Goal: Information Seeking & Learning: Learn about a topic

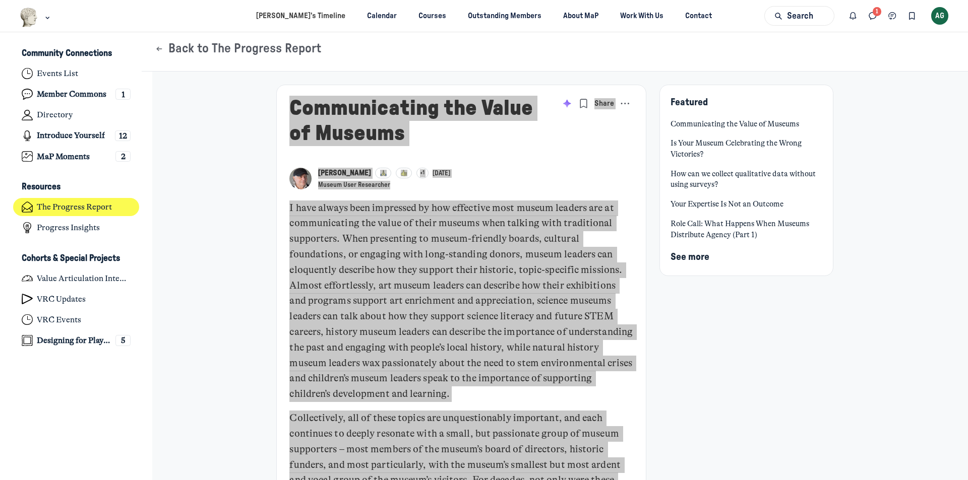
scroll to position [3293, 1982]
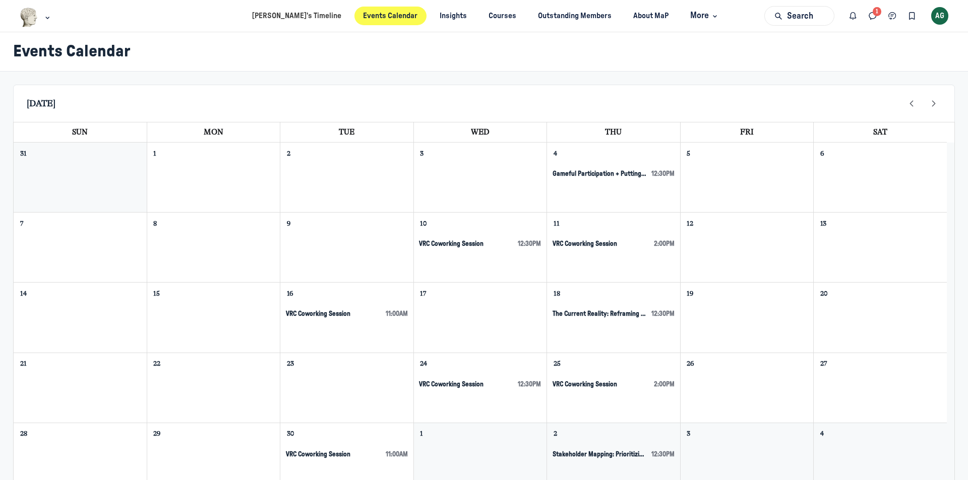
scroll to position [121, 0]
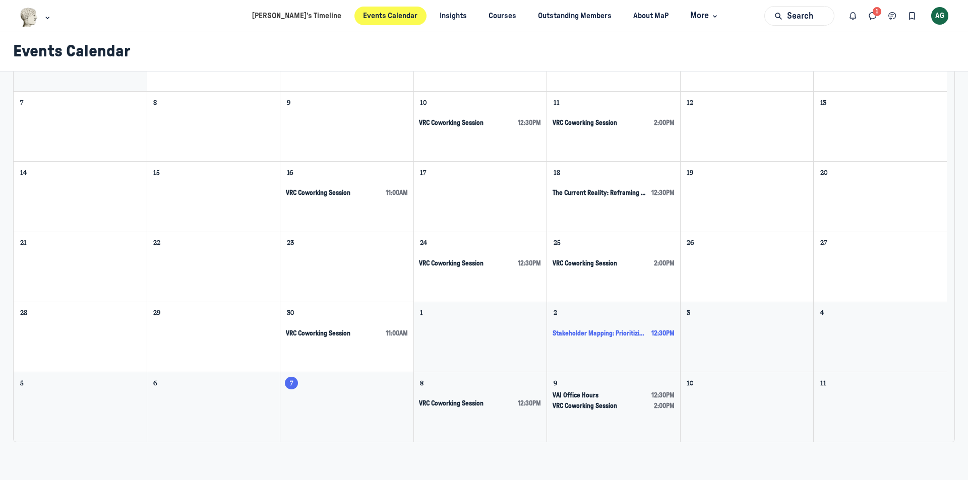
click at [589, 335] on span "Stakeholder Mapping: Prioritizing Diverse Motivations [VAI Session 2]" at bounding box center [600, 334] width 95 height 9
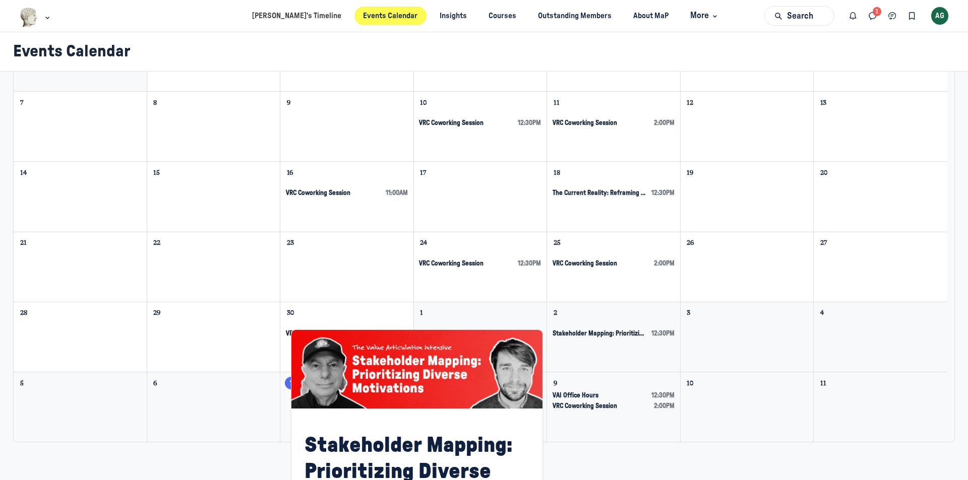
click at [739, 355] on div "3" at bounding box center [747, 338] width 133 height 70
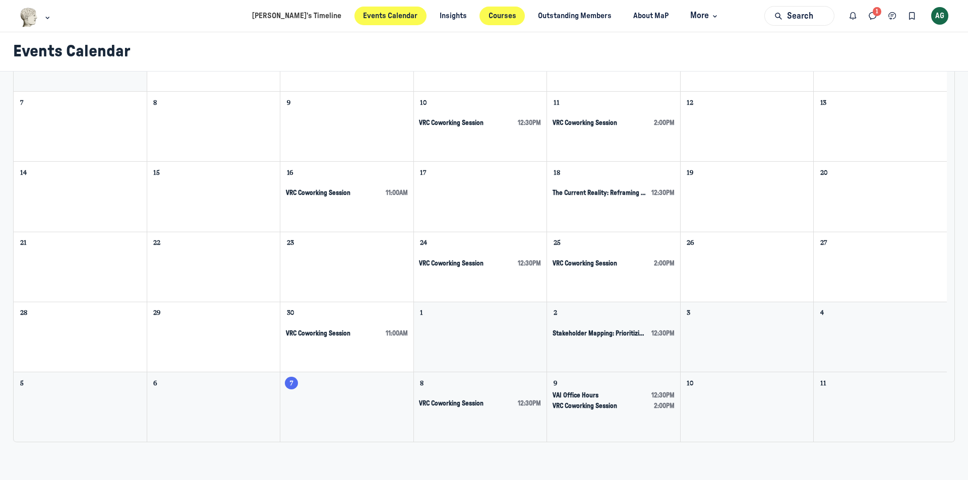
click at [481, 17] on link "Courses" at bounding box center [501, 16] width 45 height 19
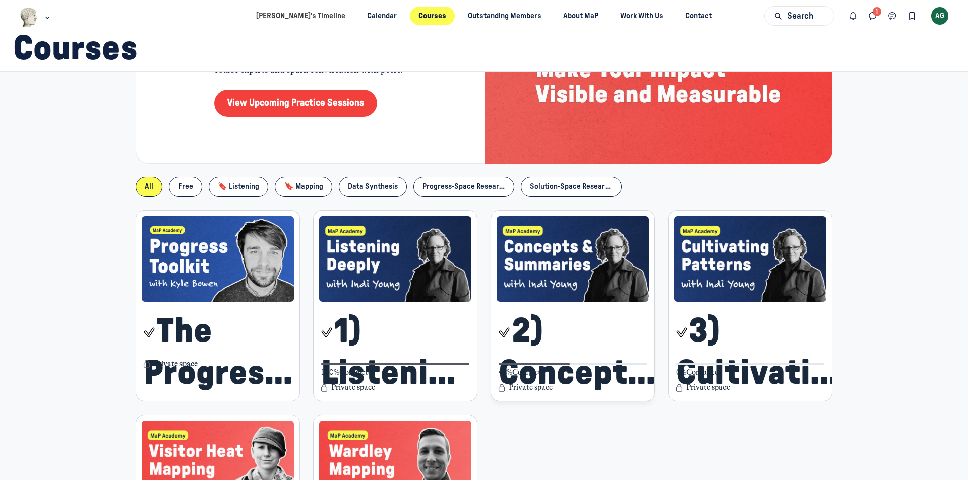
scroll to position [151, 0]
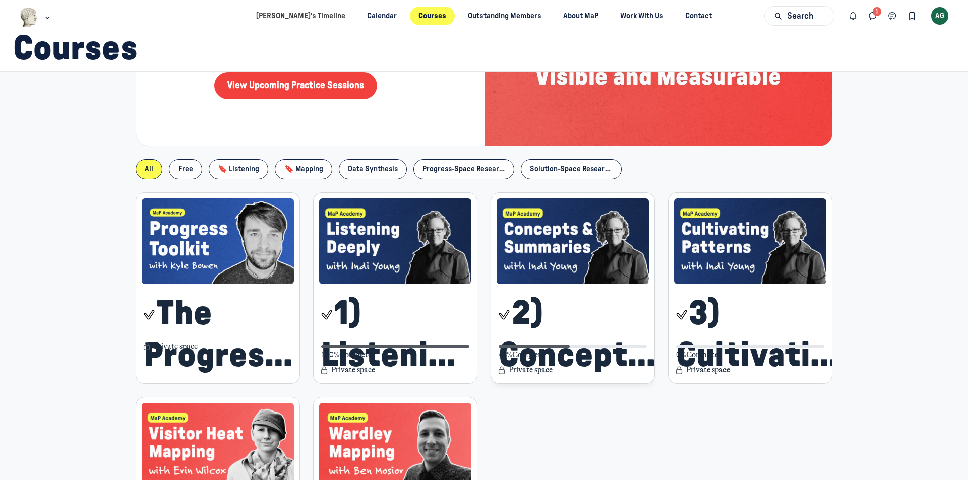
click at [575, 310] on span "2) Concepts & Summaries" at bounding box center [584, 335] width 170 height 84
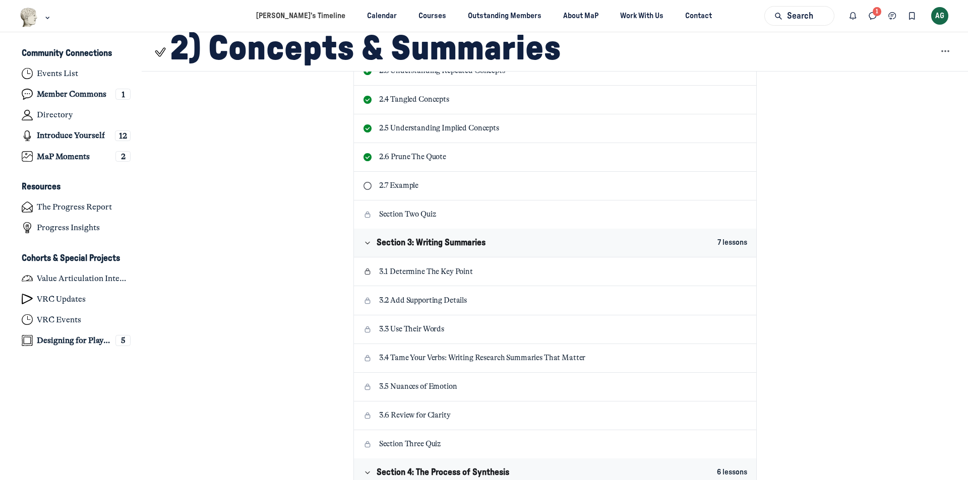
scroll to position [555, 0]
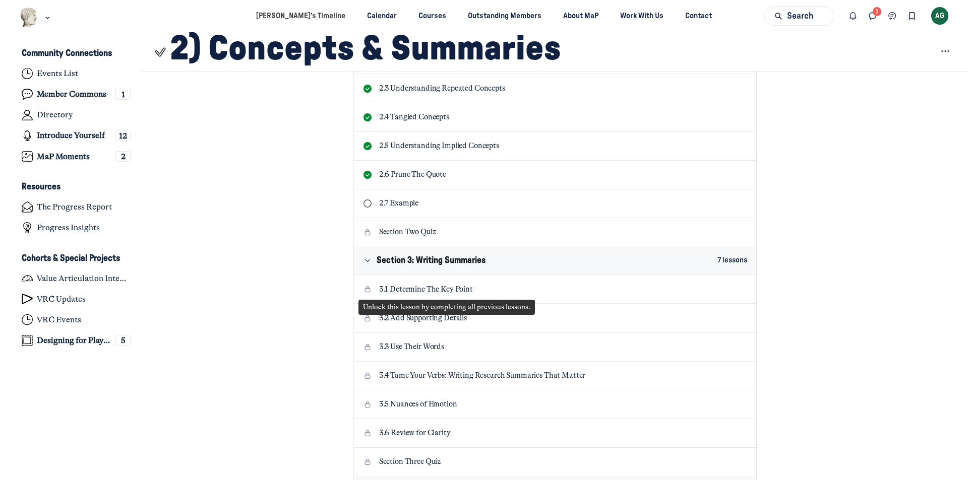
click at [394, 201] on p "2.7 Example" at bounding box center [563, 203] width 369 height 11
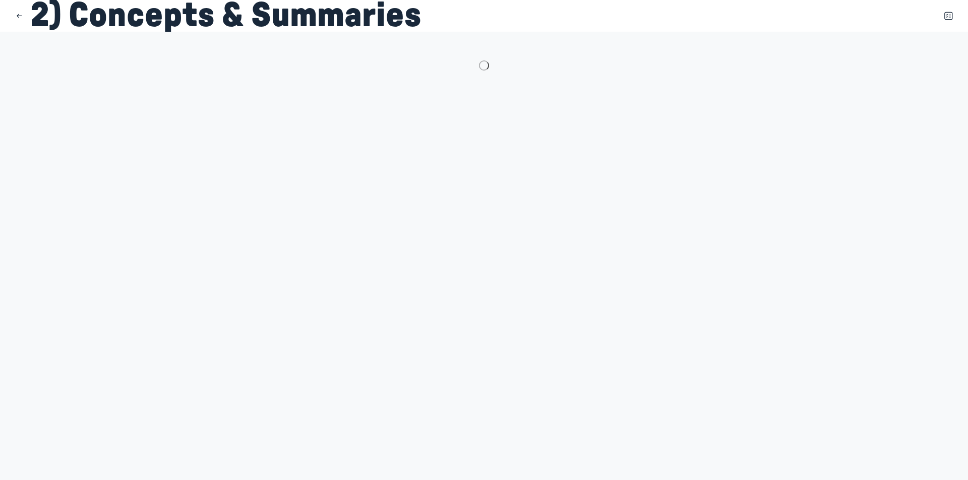
scroll to position [39, 0]
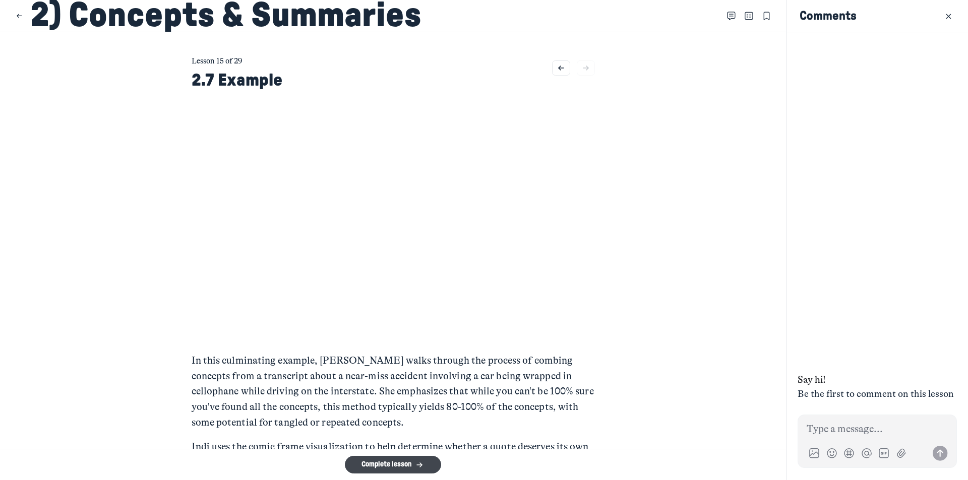
click at [392, 467] on button "Complete lesson" at bounding box center [393, 465] width 96 height 18
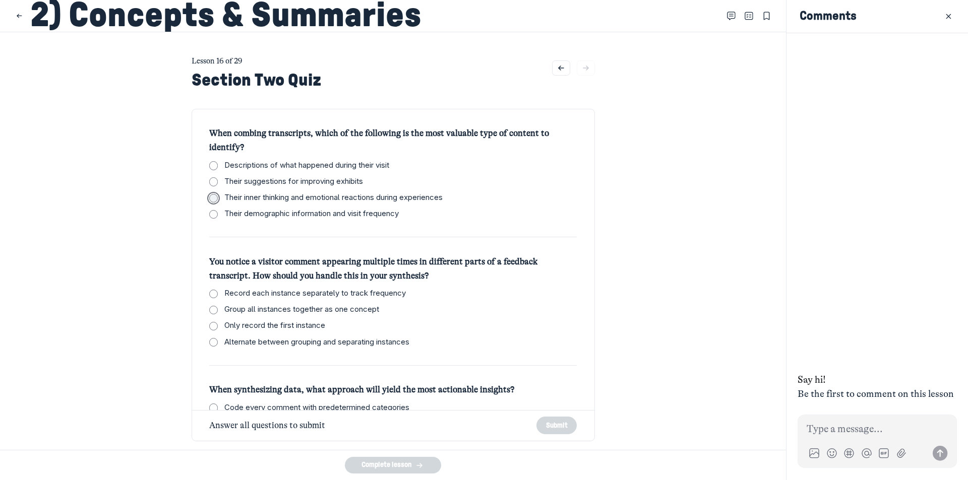
click at [211, 196] on input "Their inner thinking and emotional reactions during experiences" at bounding box center [213, 198] width 9 height 9
checkbox input "true"
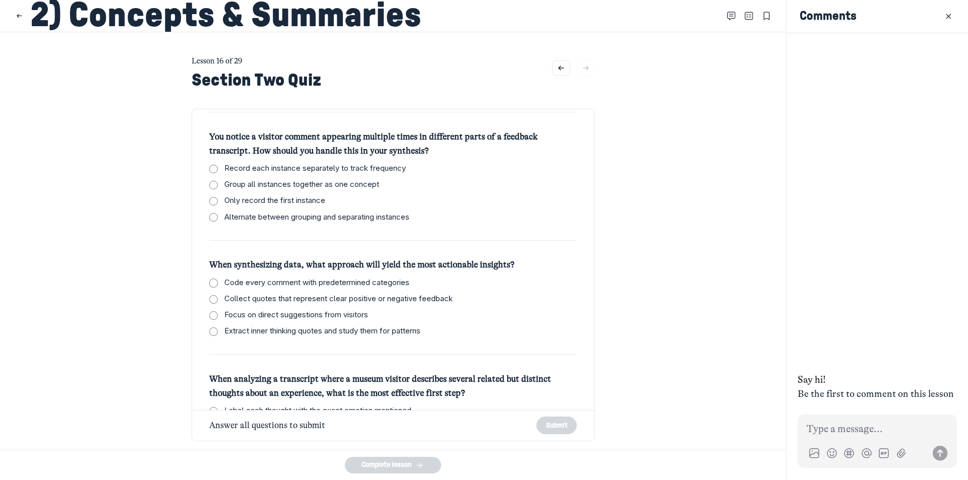
scroll to position [101, 0]
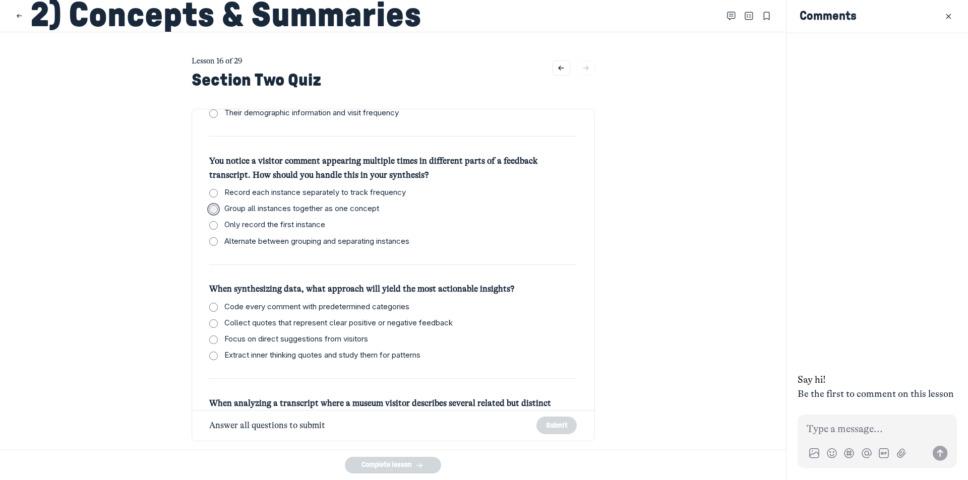
click at [210, 209] on input "Group all instances together as one concept" at bounding box center [213, 209] width 9 height 9
checkbox input "true"
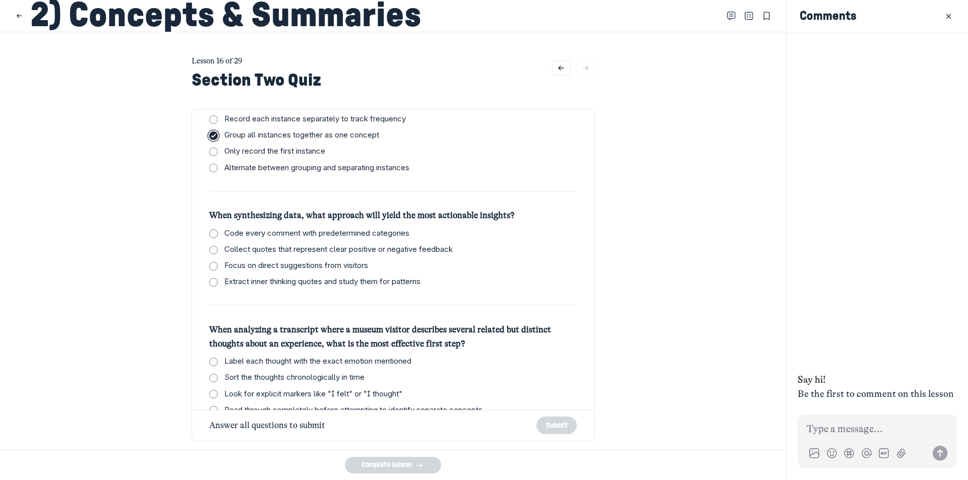
scroll to position [202, 0]
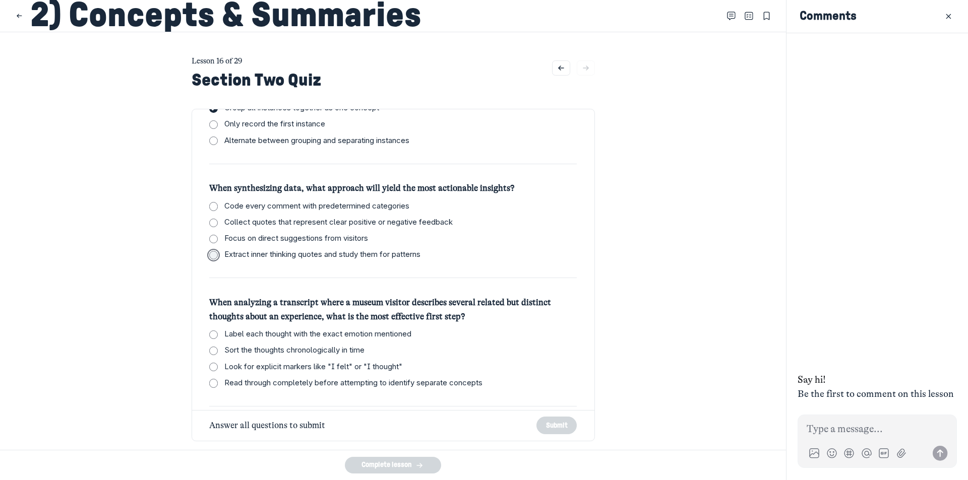
click at [210, 255] on input "Extract inner thinking quotes and study them for patterns" at bounding box center [213, 255] width 9 height 9
checkbox input "true"
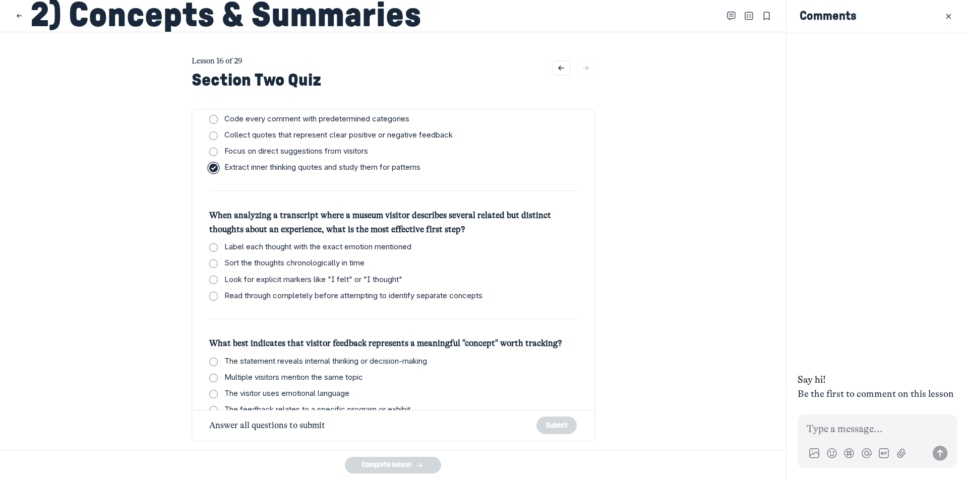
scroll to position [303, 0]
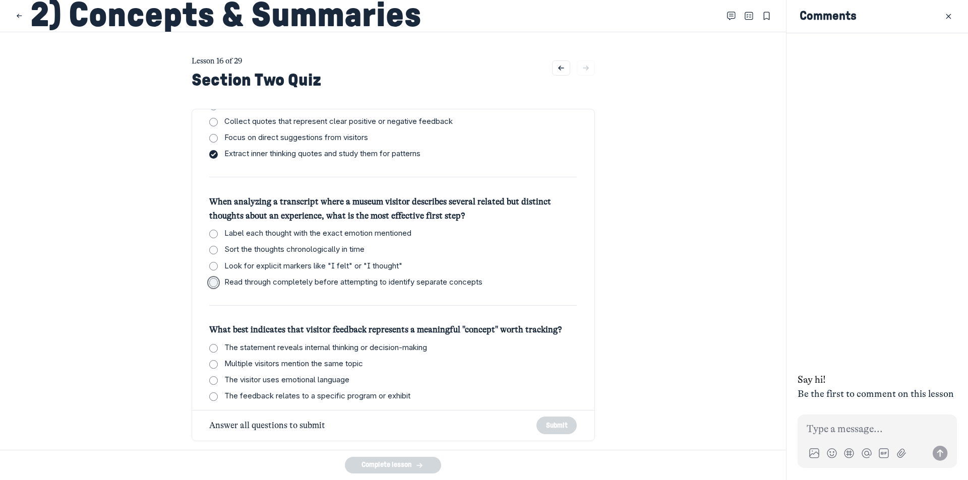
click at [212, 281] on input "Read through completely before attempting to identify separate concepts" at bounding box center [213, 282] width 9 height 9
checkbox input "true"
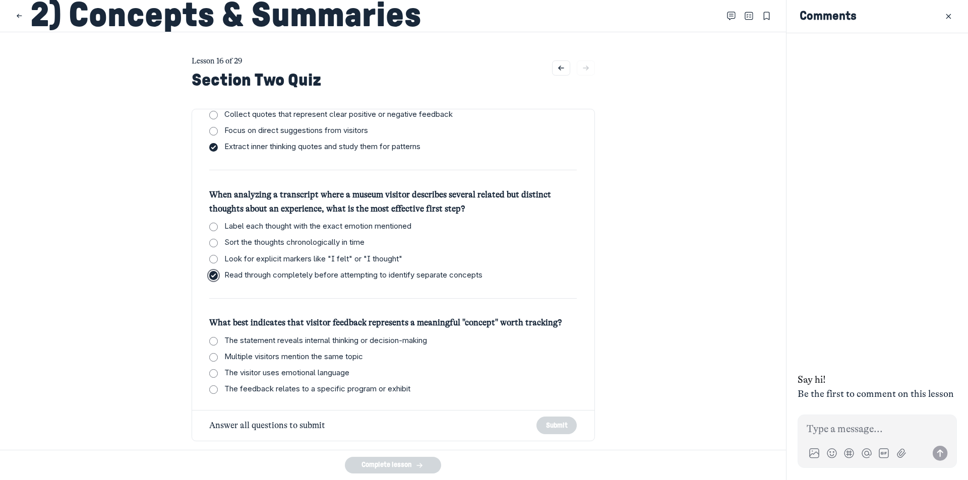
scroll to position [312, 0]
click at [209, 340] on input "The statement reveals internal thinking or decision-making" at bounding box center [213, 339] width 9 height 9
checkbox input "true"
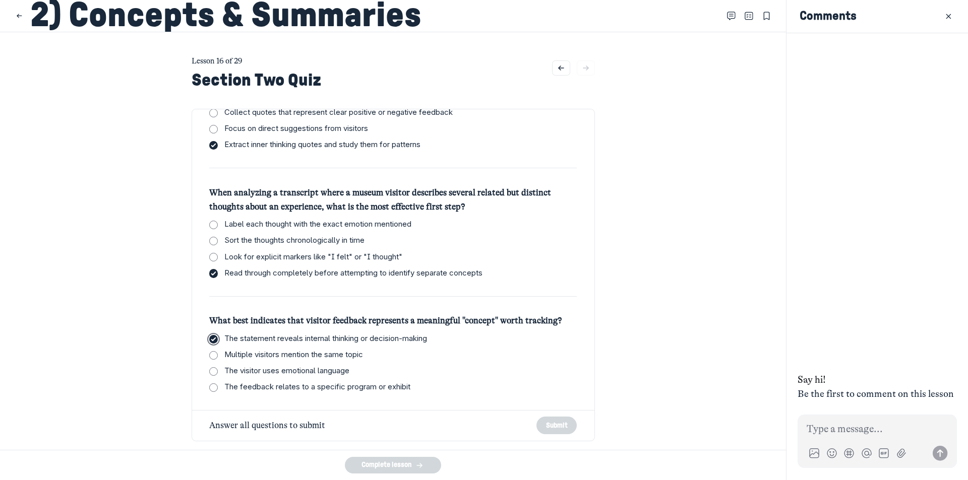
checkbox input "true"
click at [538, 426] on button "Submit" at bounding box center [556, 426] width 40 height 18
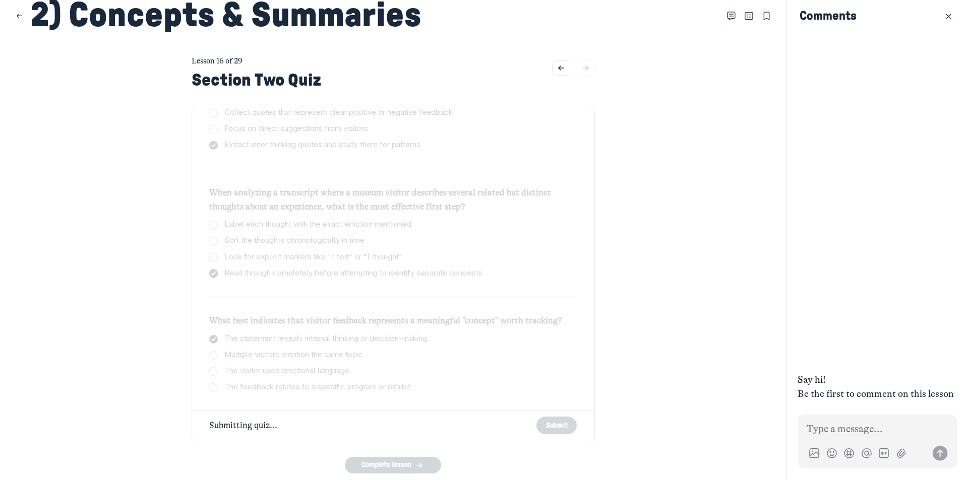
checkbox input "true"
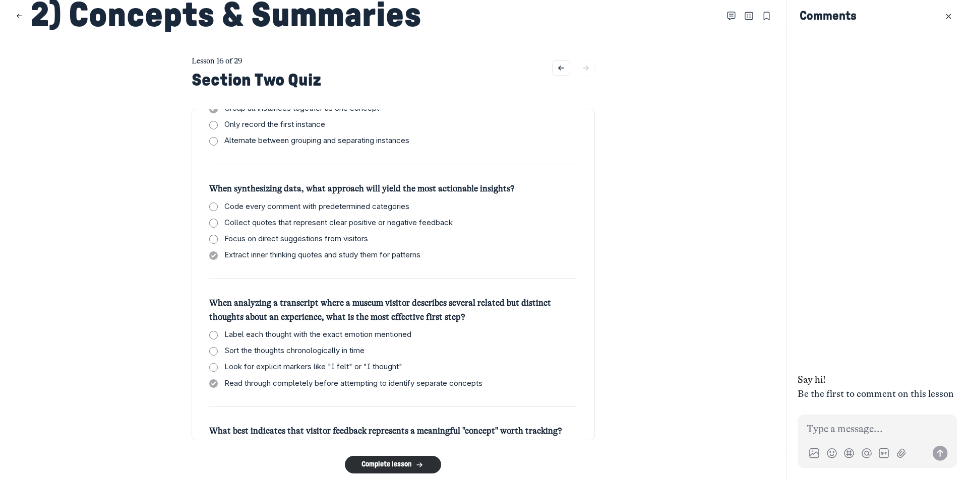
scroll to position [0, 0]
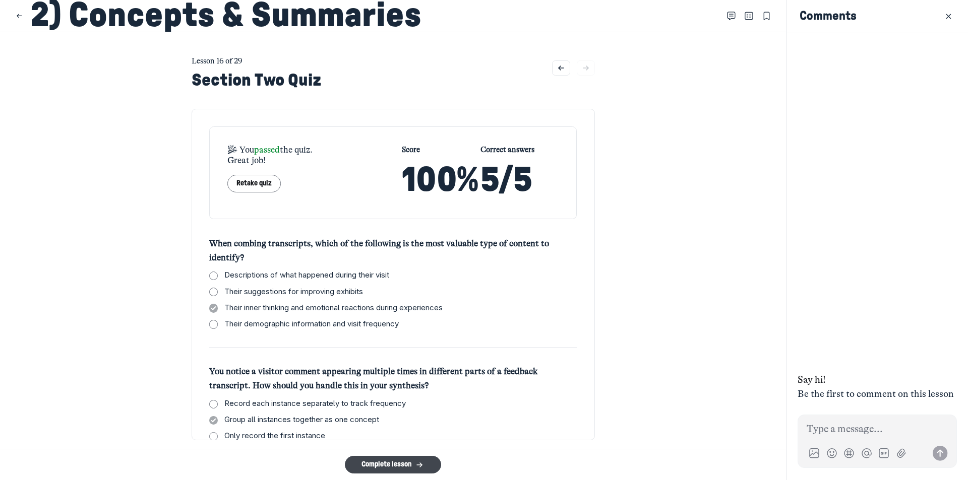
click at [397, 464] on button "Complete lesson" at bounding box center [393, 465] width 96 height 18
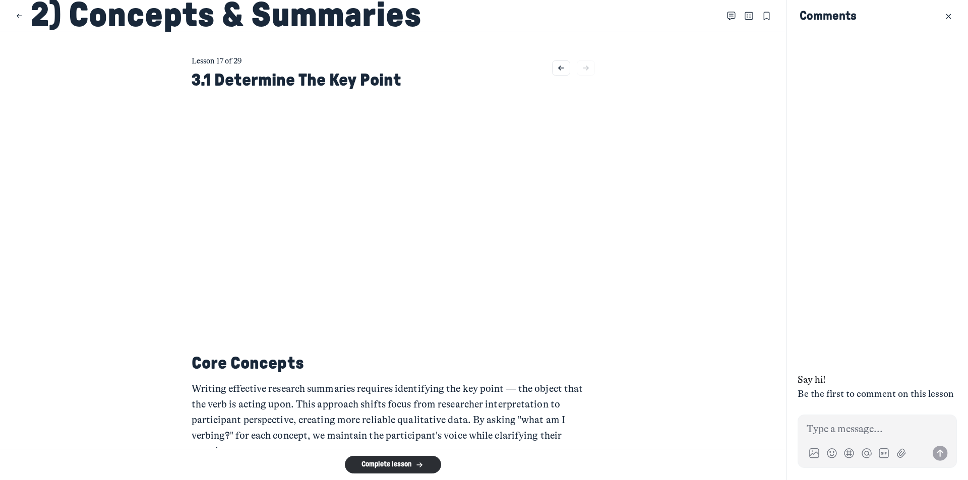
click at [792, 226] on div at bounding box center [878, 198] width 182 height 331
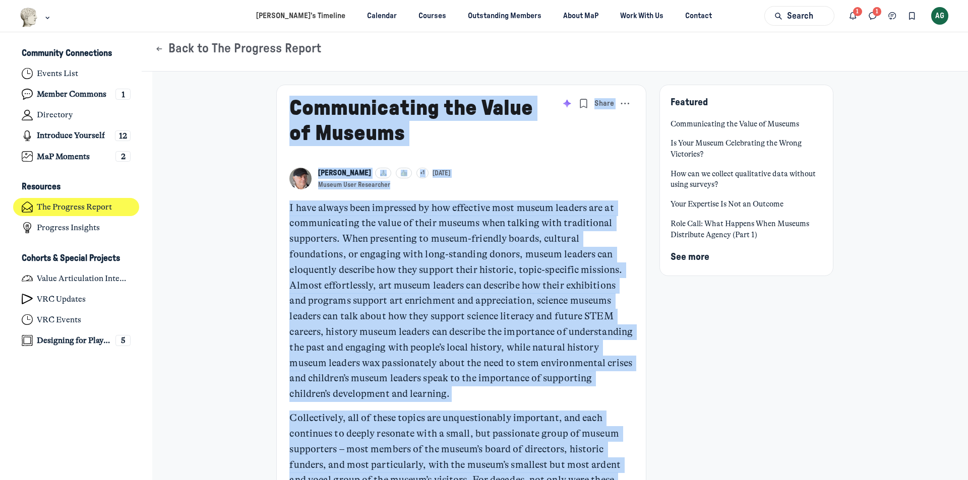
scroll to position [3293, 1982]
